Goal: Navigation & Orientation: Find specific page/section

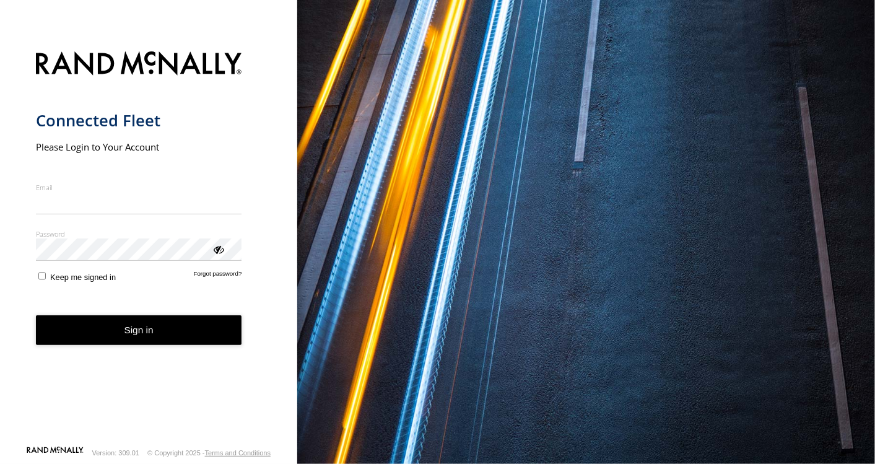
type input "**********"
click at [125, 341] on button "Sign in" at bounding box center [139, 330] width 206 height 30
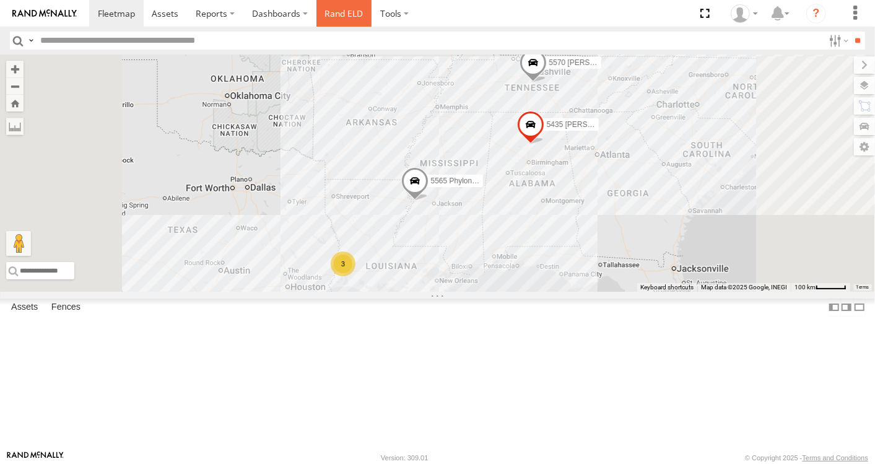
click at [331, 19] on link "Rand ELD" at bounding box center [344, 13] width 56 height 27
